Goal: Transaction & Acquisition: Register for event/course

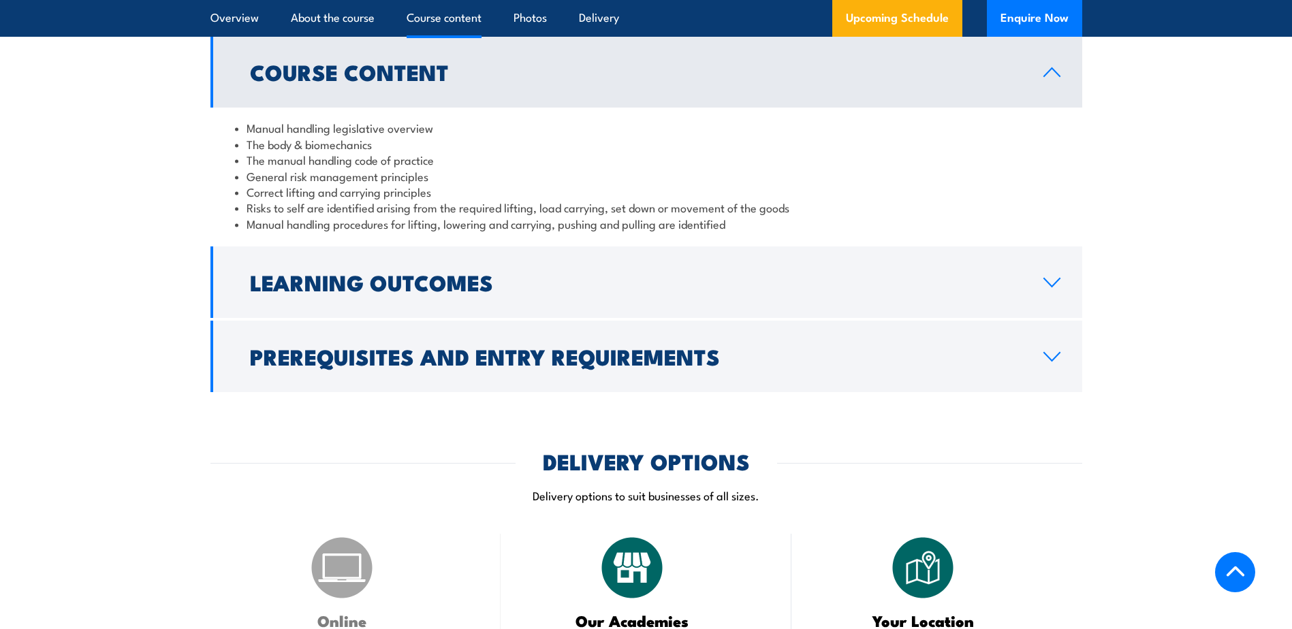
scroll to position [1089, 0]
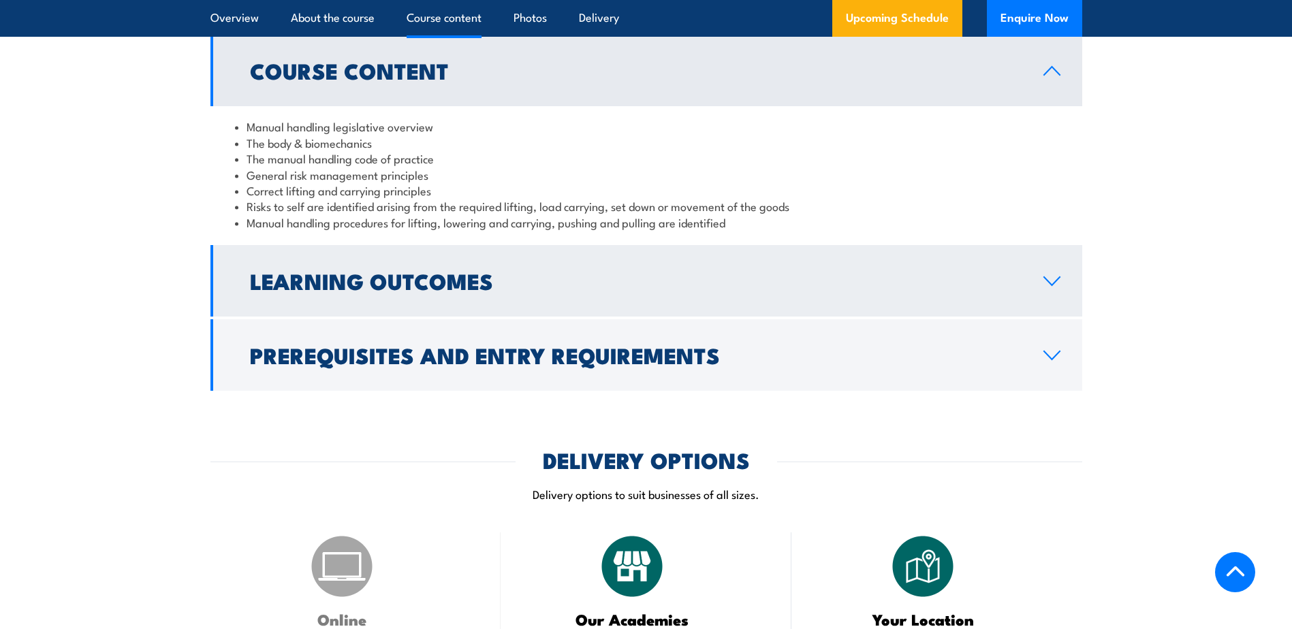
click at [828, 309] on link "Learning Outcomes" at bounding box center [646, 280] width 872 height 71
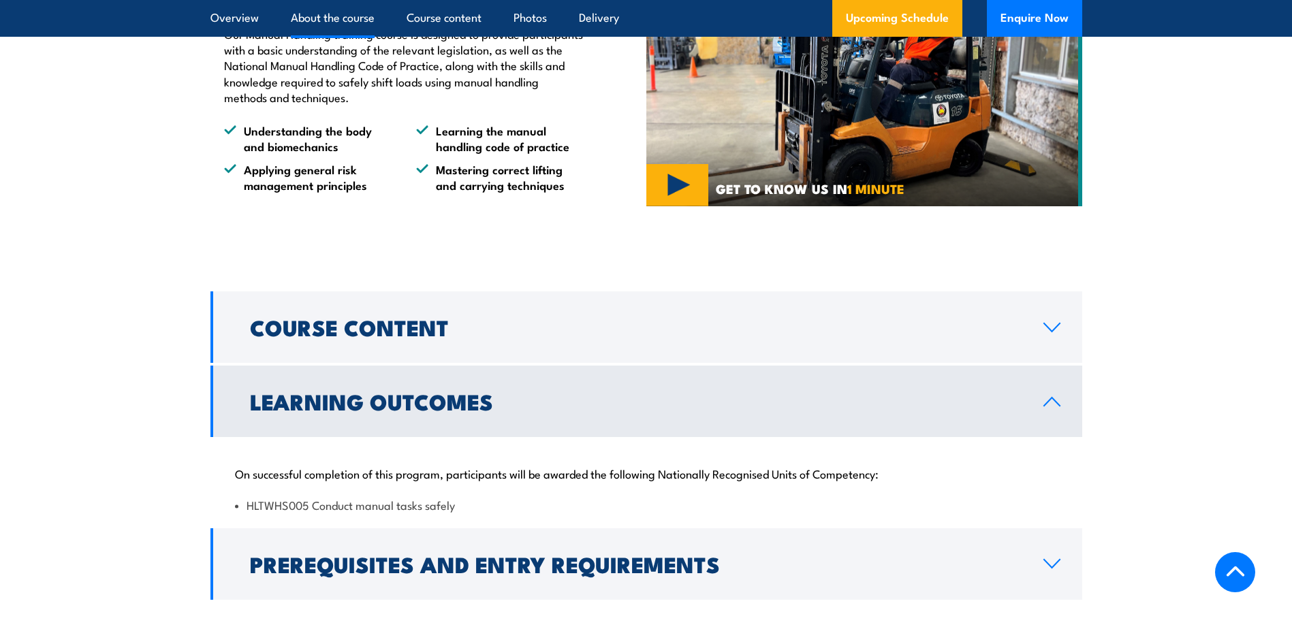
scroll to position [817, 0]
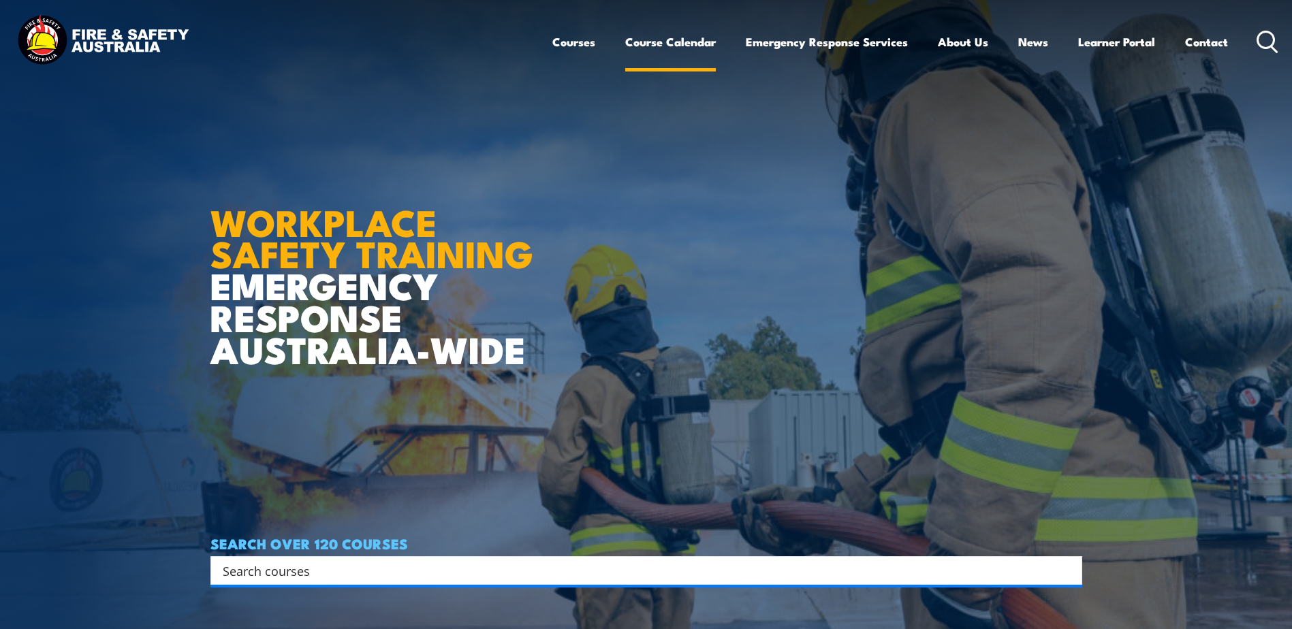
click at [657, 46] on link "Course Calendar" at bounding box center [670, 42] width 91 height 36
click at [663, 41] on link "Course Calendar" at bounding box center [670, 42] width 91 height 36
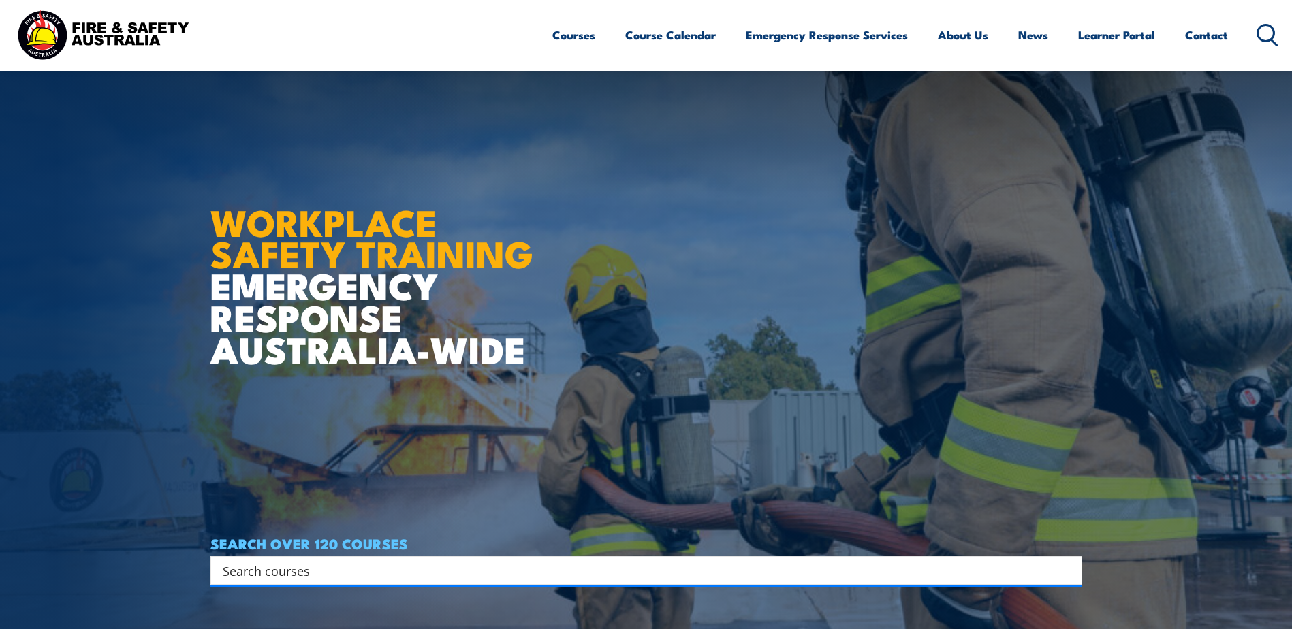
scroll to position [272, 0]
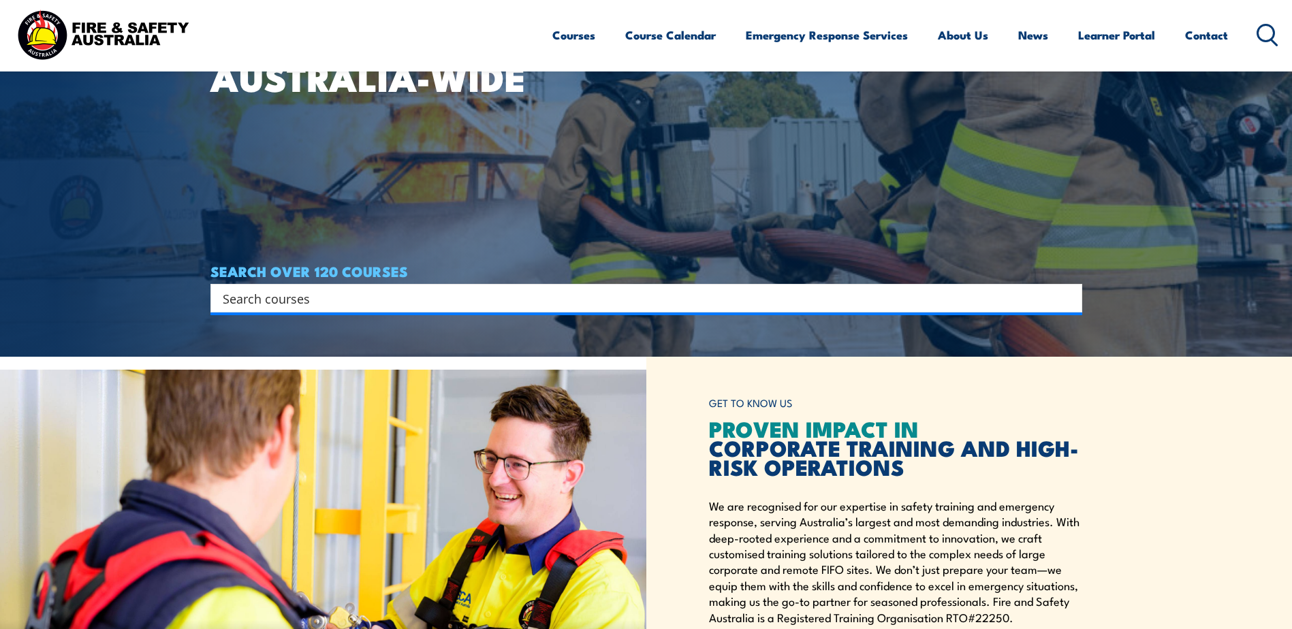
click at [417, 306] on input "Search input" at bounding box center [637, 298] width 829 height 20
type input "manual"
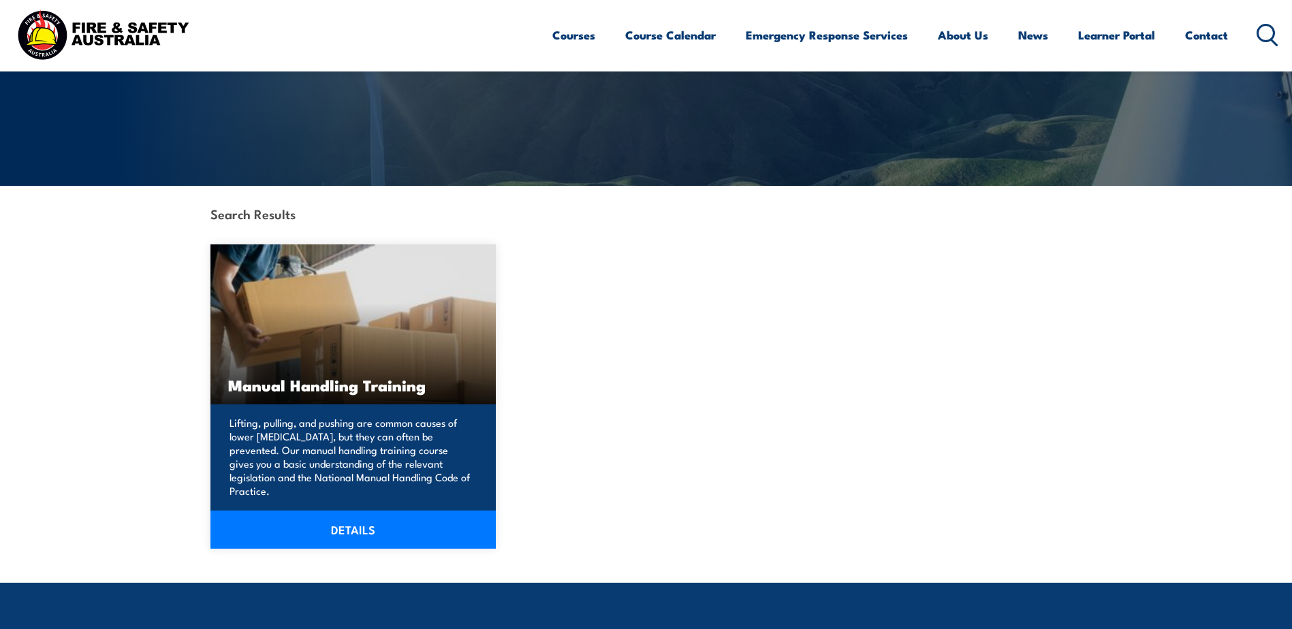
click at [365, 513] on link "DETAILS" at bounding box center [353, 530] width 286 height 38
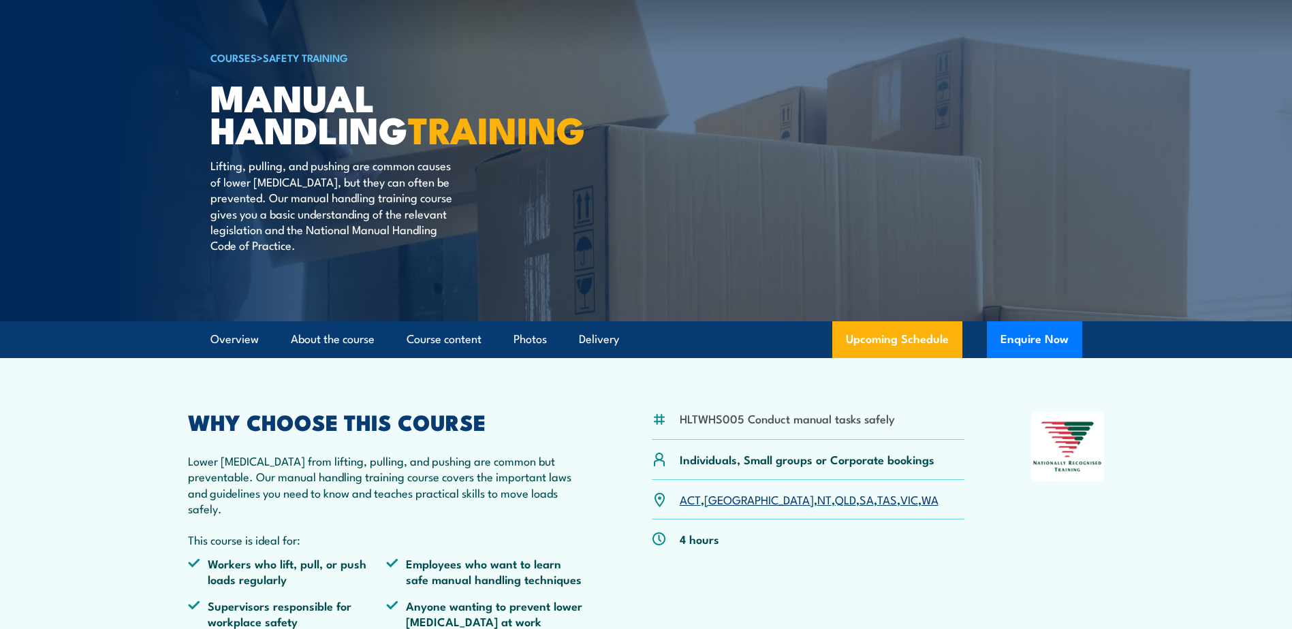
scroll to position [68, 0]
click at [515, 355] on link "Photos" at bounding box center [529, 340] width 33 height 36
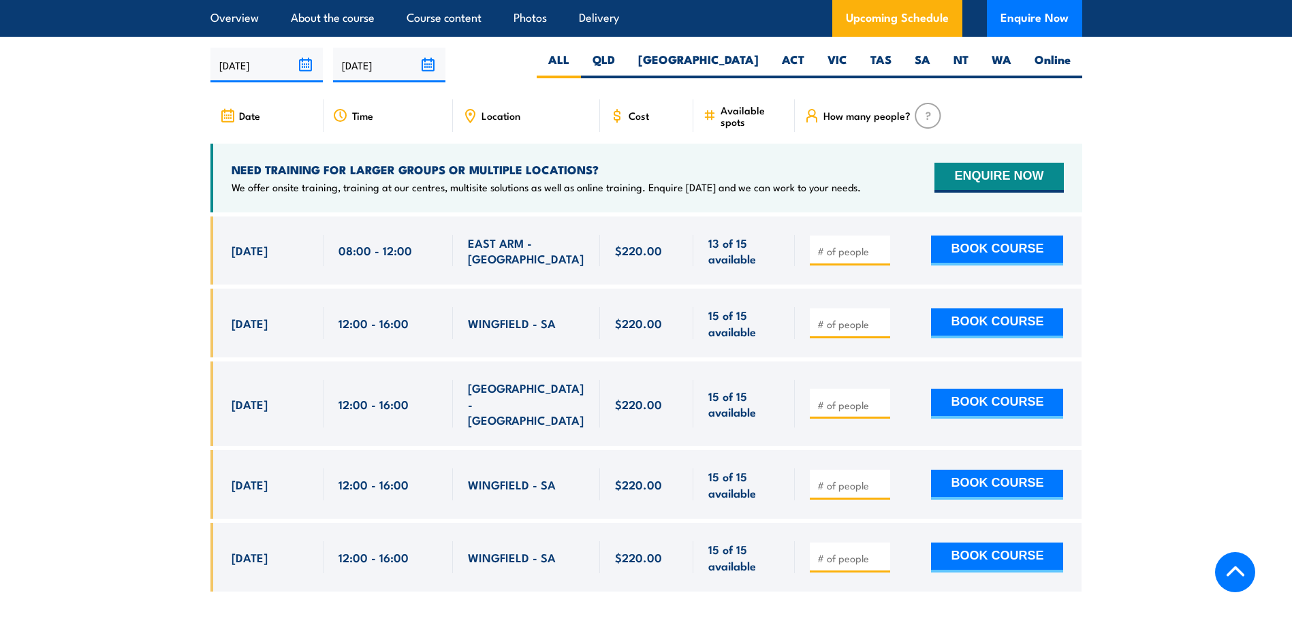
scroll to position [2010, 0]
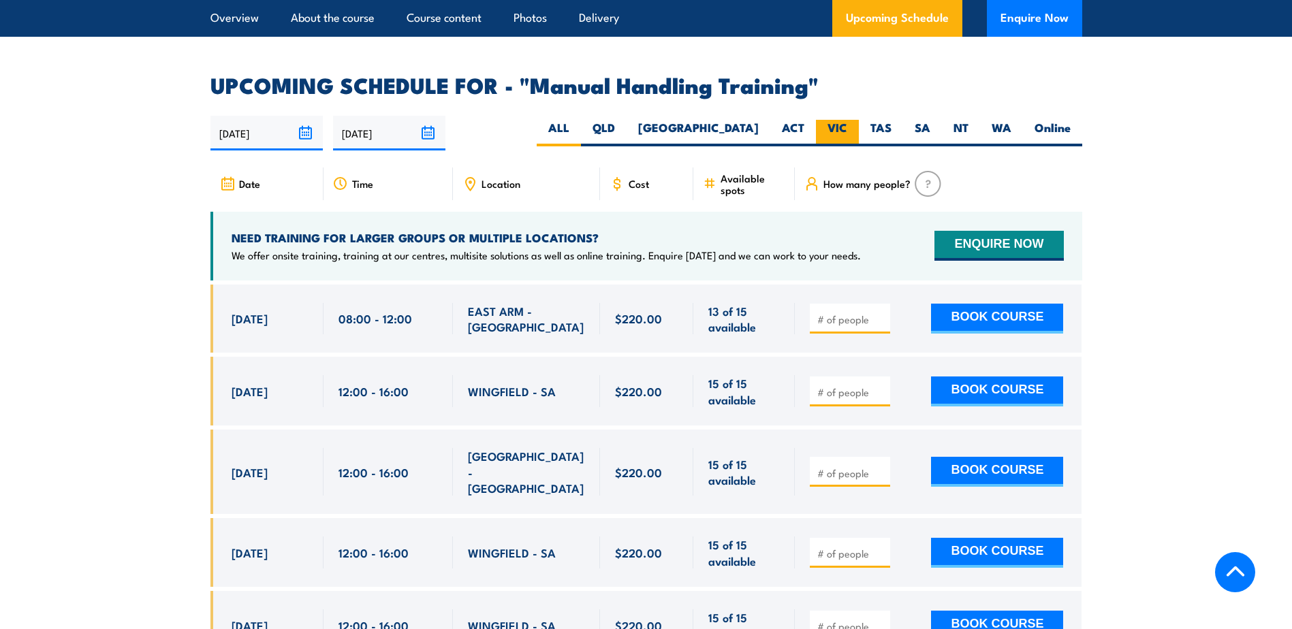
click at [843, 120] on label "VIC" at bounding box center [837, 133] width 43 height 27
click at [847, 120] on input "VIC" at bounding box center [851, 124] width 9 height 9
radio input "true"
click at [843, 120] on label "VIC" at bounding box center [837, 133] width 43 height 27
click at [847, 120] on input "VIC" at bounding box center [851, 124] width 9 height 9
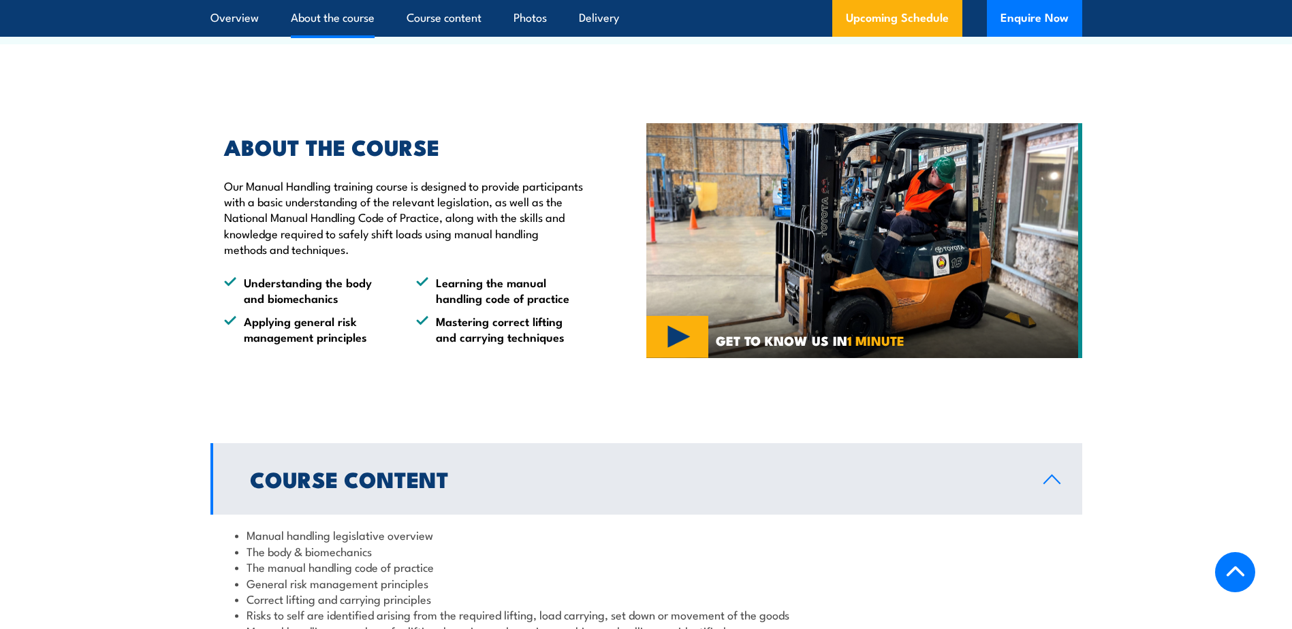
scroll to position [649, 0]
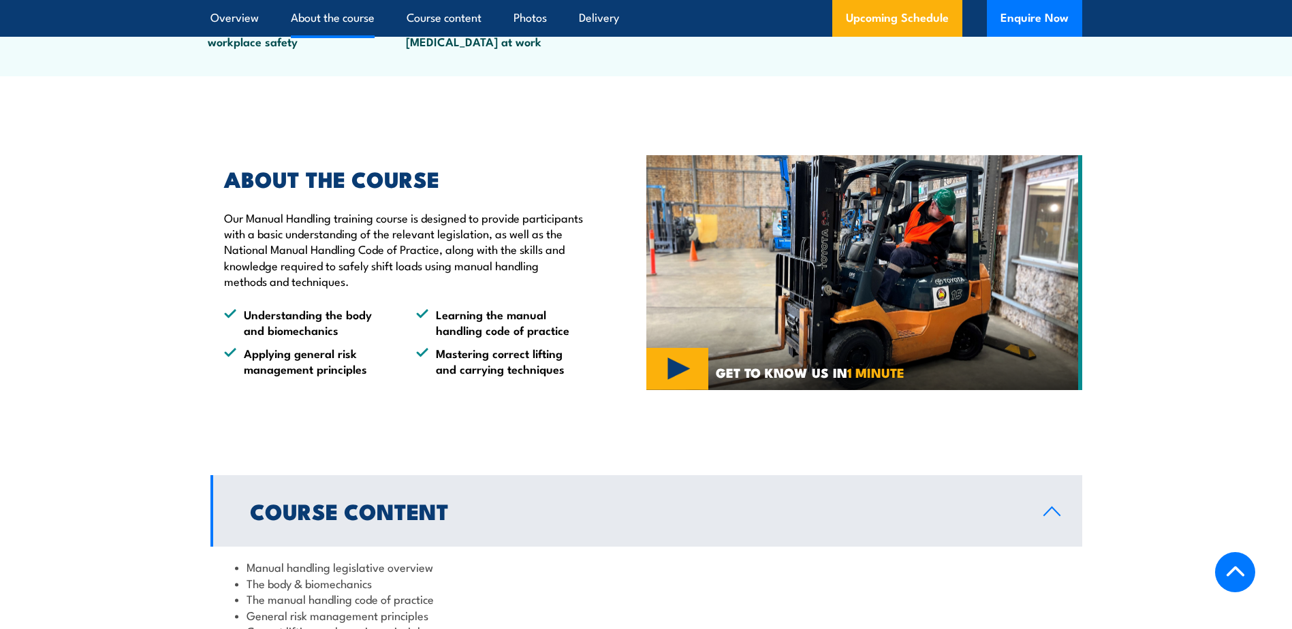
click at [688, 379] on img at bounding box center [864, 273] width 436 height 236
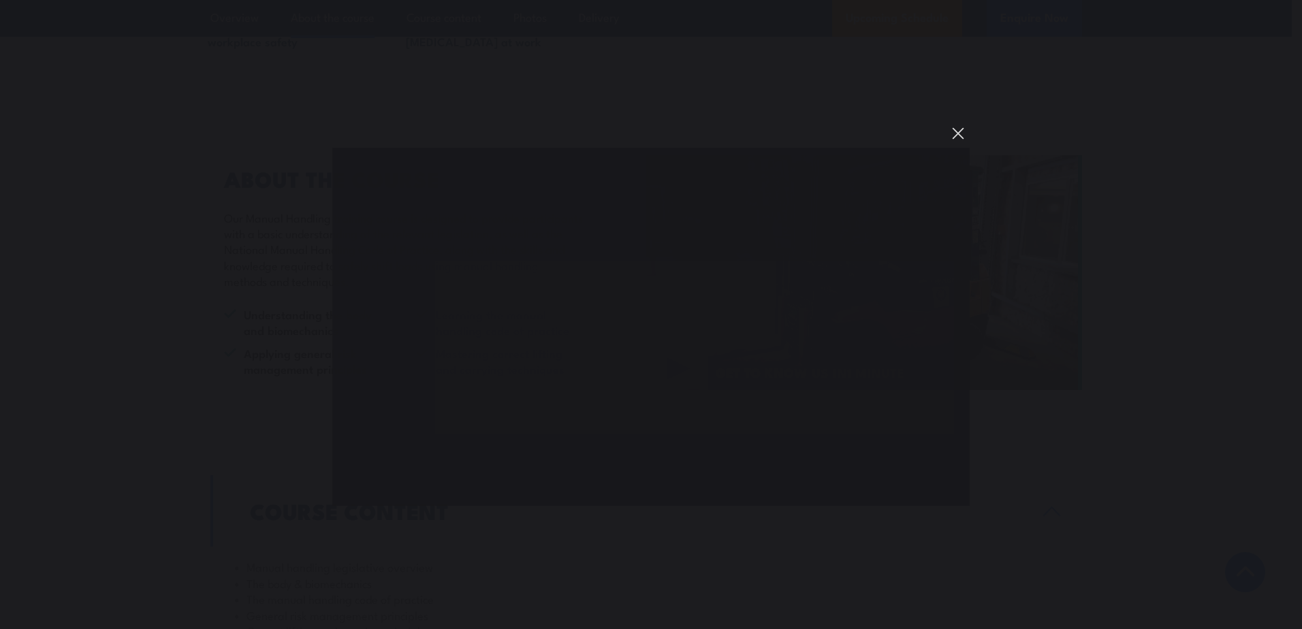
click at [957, 136] on button "You can close this modal content with the ESC key" at bounding box center [958, 133] width 23 height 23
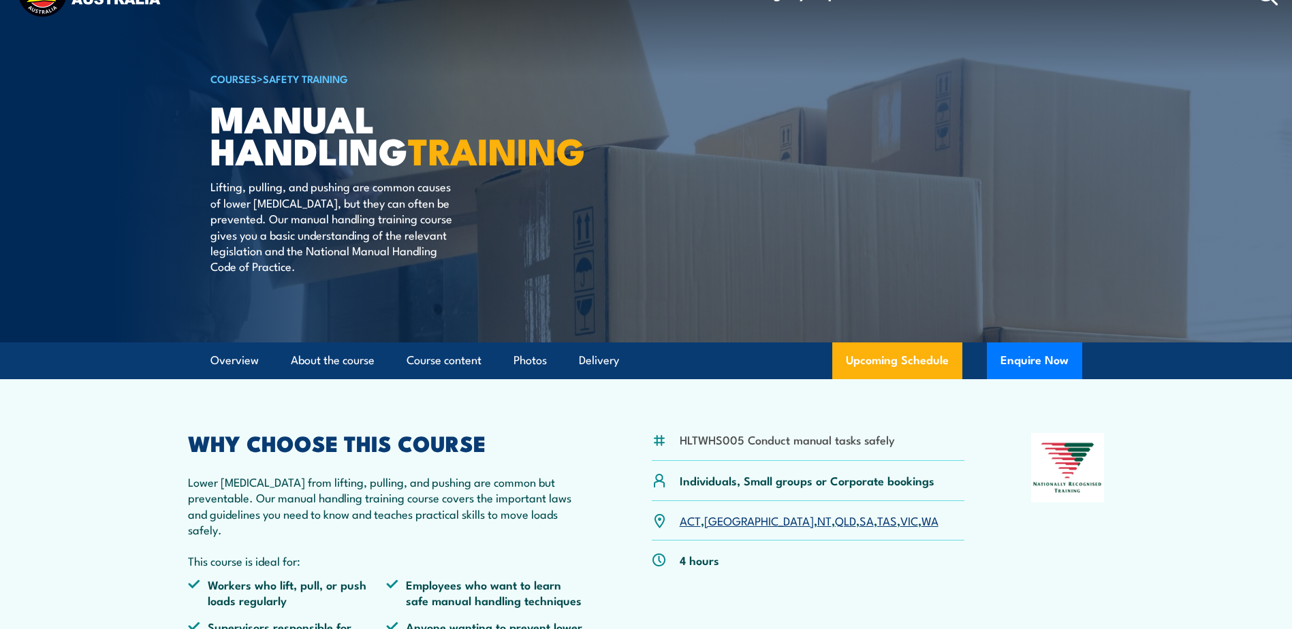
scroll to position [0, 0]
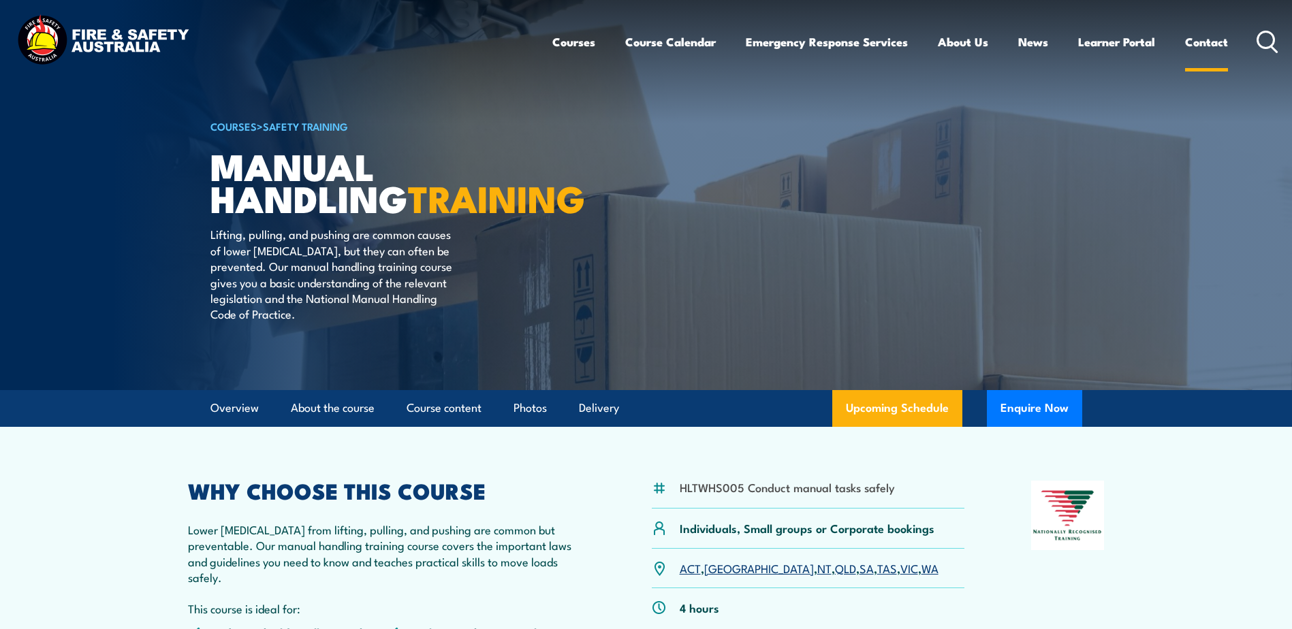
click at [1202, 40] on link "Contact" at bounding box center [1206, 42] width 43 height 36
